Goal: Transaction & Acquisition: Book appointment/travel/reservation

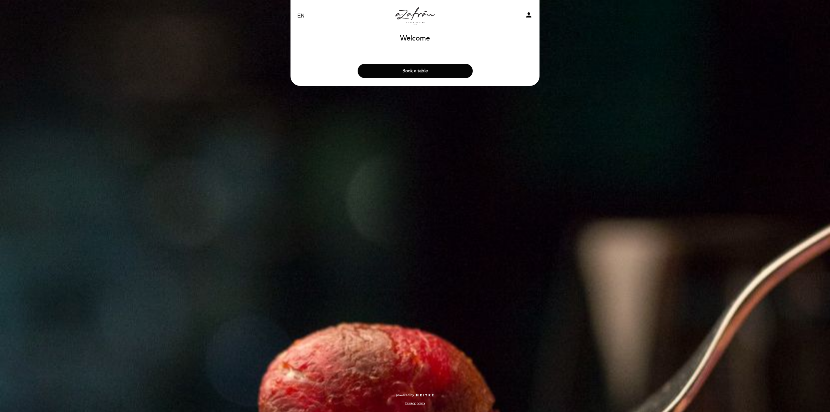
click at [414, 73] on button "Book a table" at bounding box center [414, 71] width 115 height 14
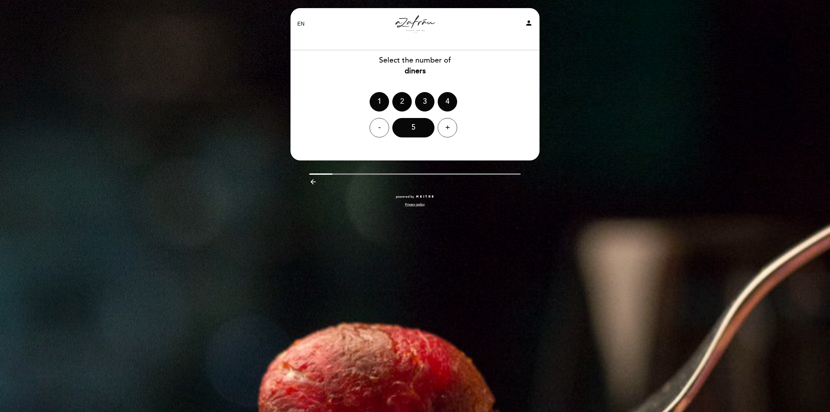
click at [401, 100] on div "2" at bounding box center [401, 101] width 19 height 19
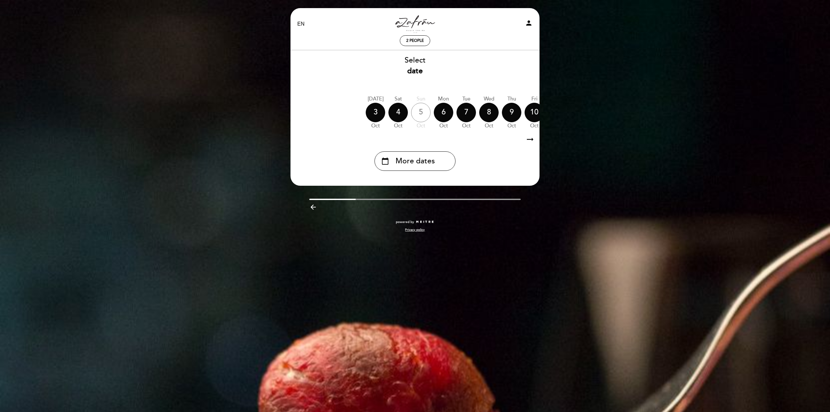
click at [532, 140] on icon "arrow_right_alt" at bounding box center [530, 140] width 10 height 14
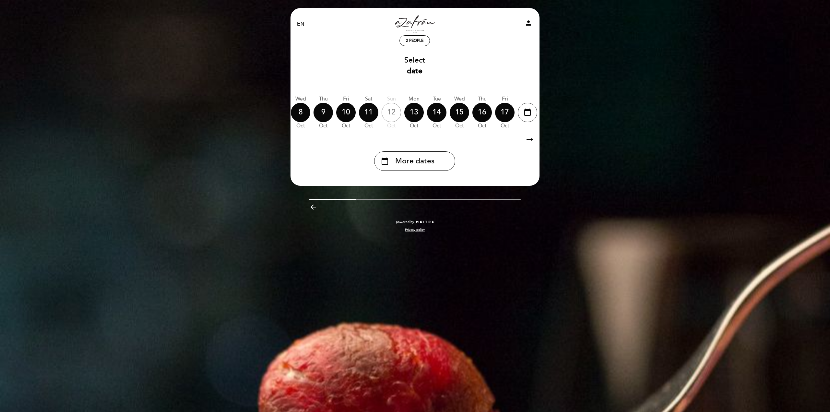
scroll to position [0, 189]
click at [532, 140] on icon "arrow_right_alt" at bounding box center [530, 140] width 10 height 14
click at [530, 140] on icon "arrow_right_alt" at bounding box center [530, 140] width 10 height 14
click at [529, 138] on icon "arrow_right_alt" at bounding box center [530, 140] width 10 height 14
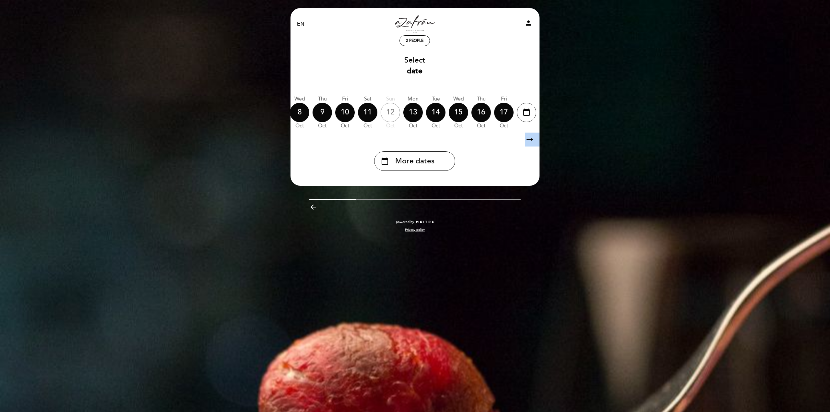
click at [529, 138] on icon "arrow_right_alt" at bounding box center [530, 140] width 10 height 14
click at [525, 107] on icon "calendar_today" at bounding box center [526, 112] width 8 height 11
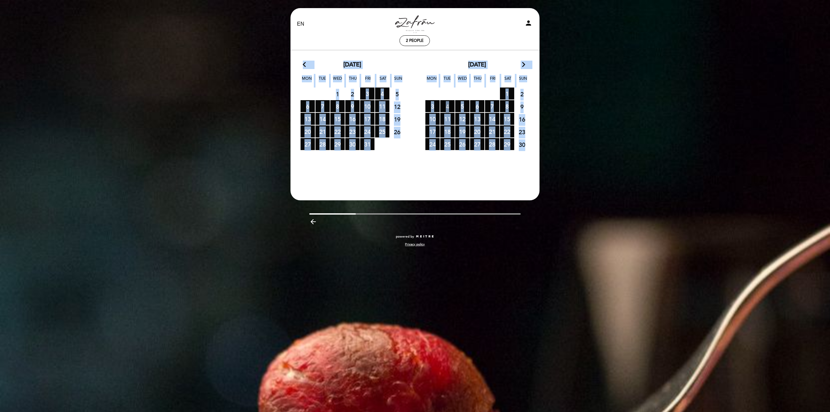
click at [447, 103] on span "4 RESERVATIONS AVAILABLE" at bounding box center [447, 106] width 14 height 12
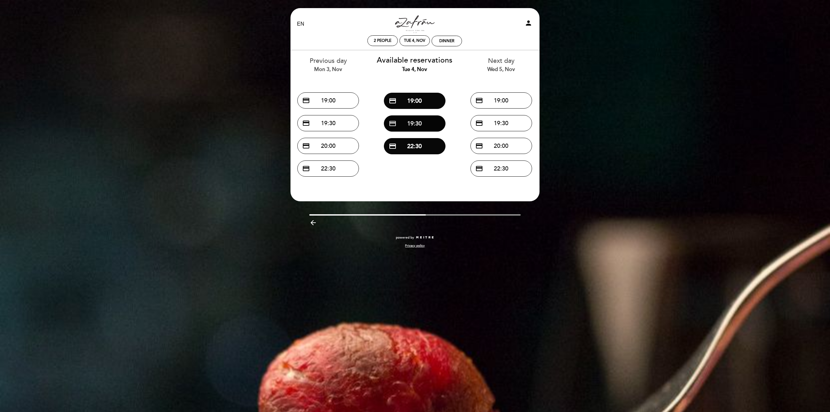
click at [410, 121] on button "credit_card 19:30" at bounding box center [415, 123] width 62 height 16
